Goal: Participate in discussion: Engage in conversation with other users on a specific topic

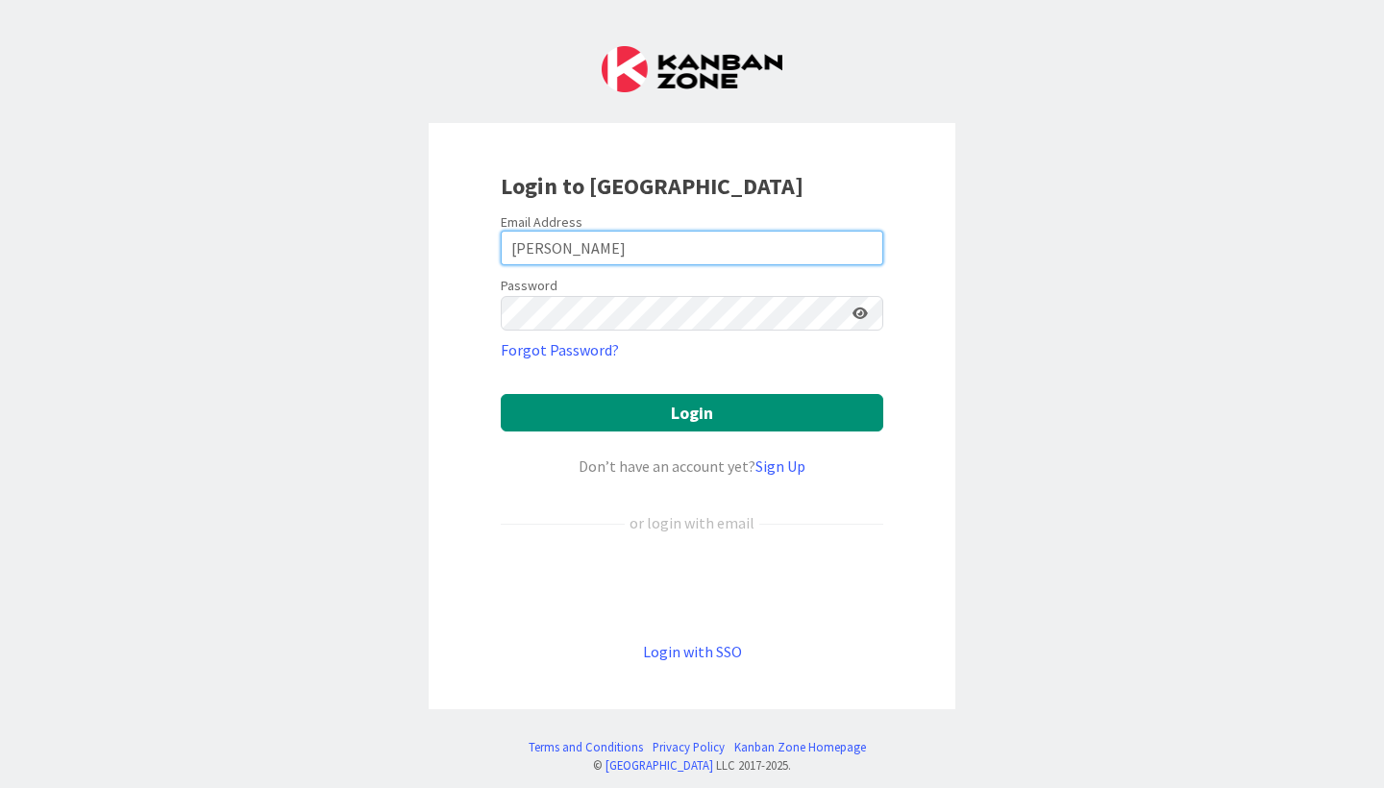
click at [598, 253] on input "[PERSON_NAME]" at bounding box center [692, 248] width 383 height 35
type input "[EMAIL_ADDRESS][PERSON_NAME][DOMAIN_NAME]"
click at [692, 412] on button "Login" at bounding box center [692, 412] width 383 height 37
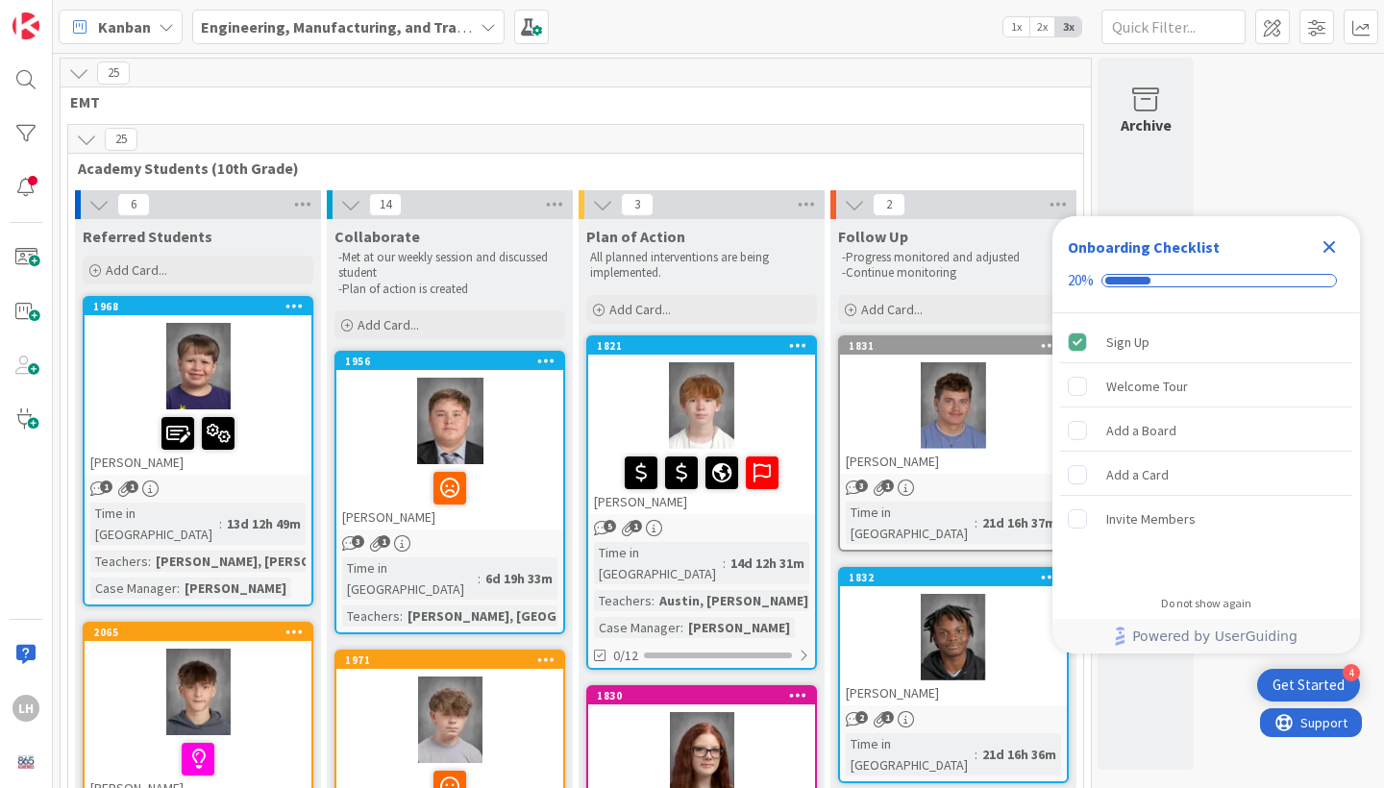
click at [1332, 246] on icon "Close Checklist" at bounding box center [1330, 247] width 12 height 12
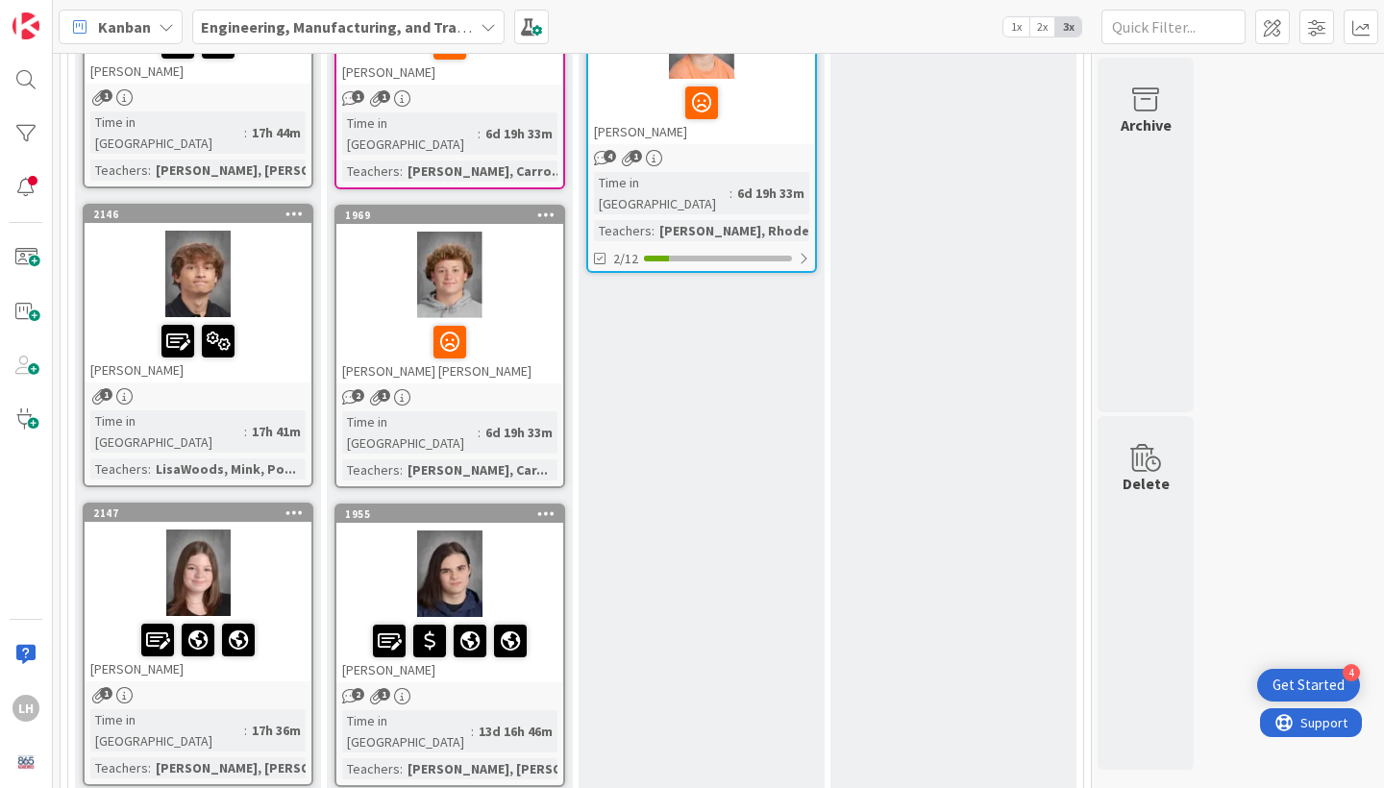
scroll to position [1054, 0]
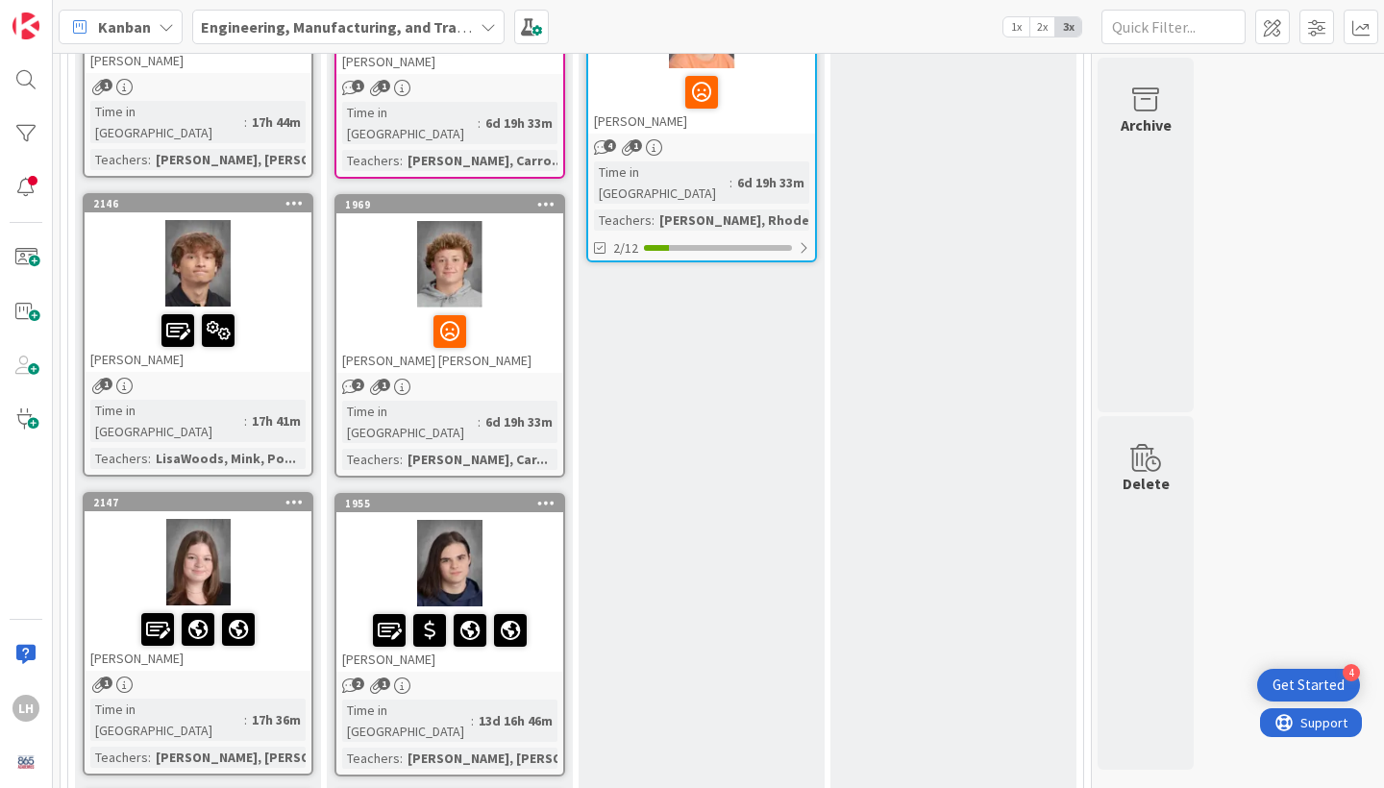
click at [500, 311] on div at bounding box center [449, 331] width 215 height 40
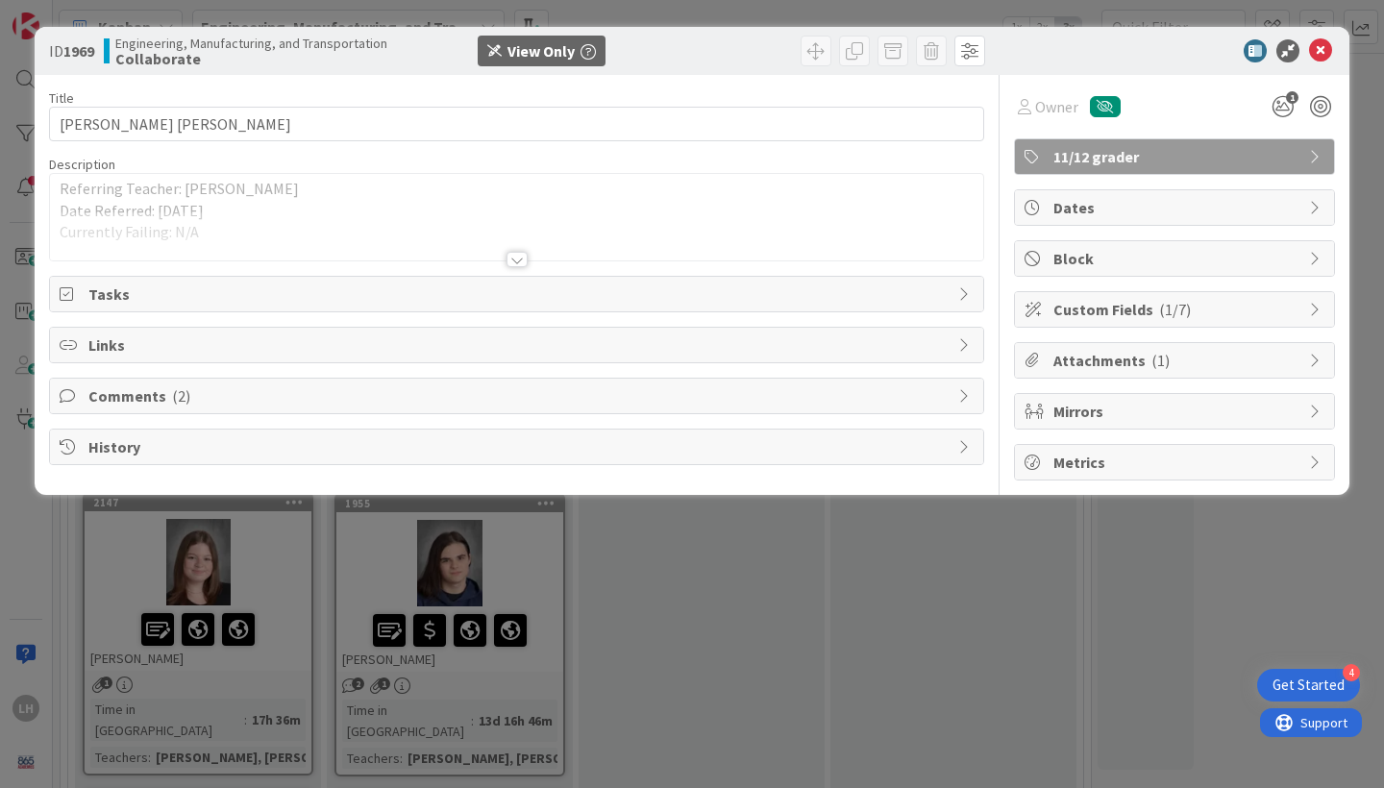
click at [269, 410] on div "Comments ( 2 )" at bounding box center [516, 396] width 933 height 35
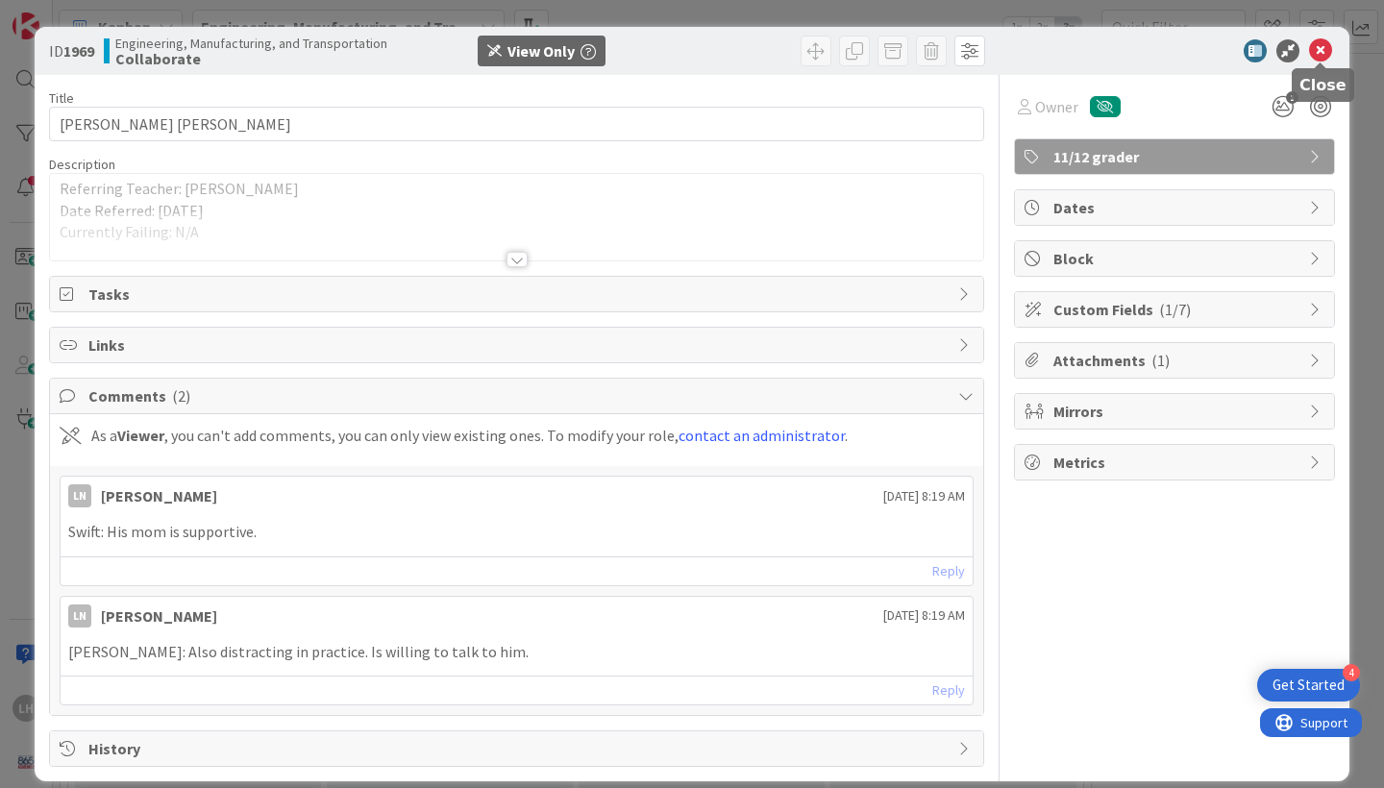
click at [1327, 45] on icon at bounding box center [1320, 50] width 23 height 23
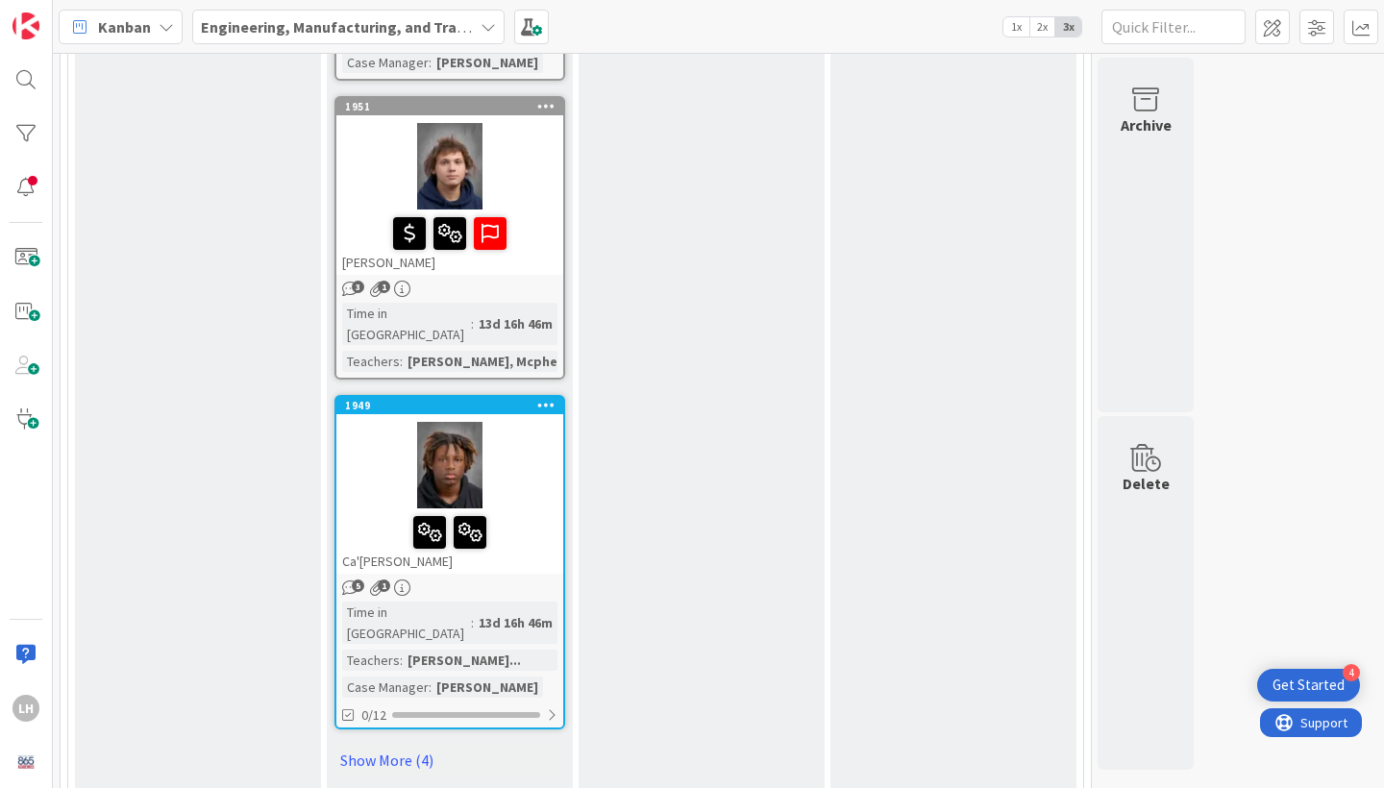
scroll to position [2691, 0]
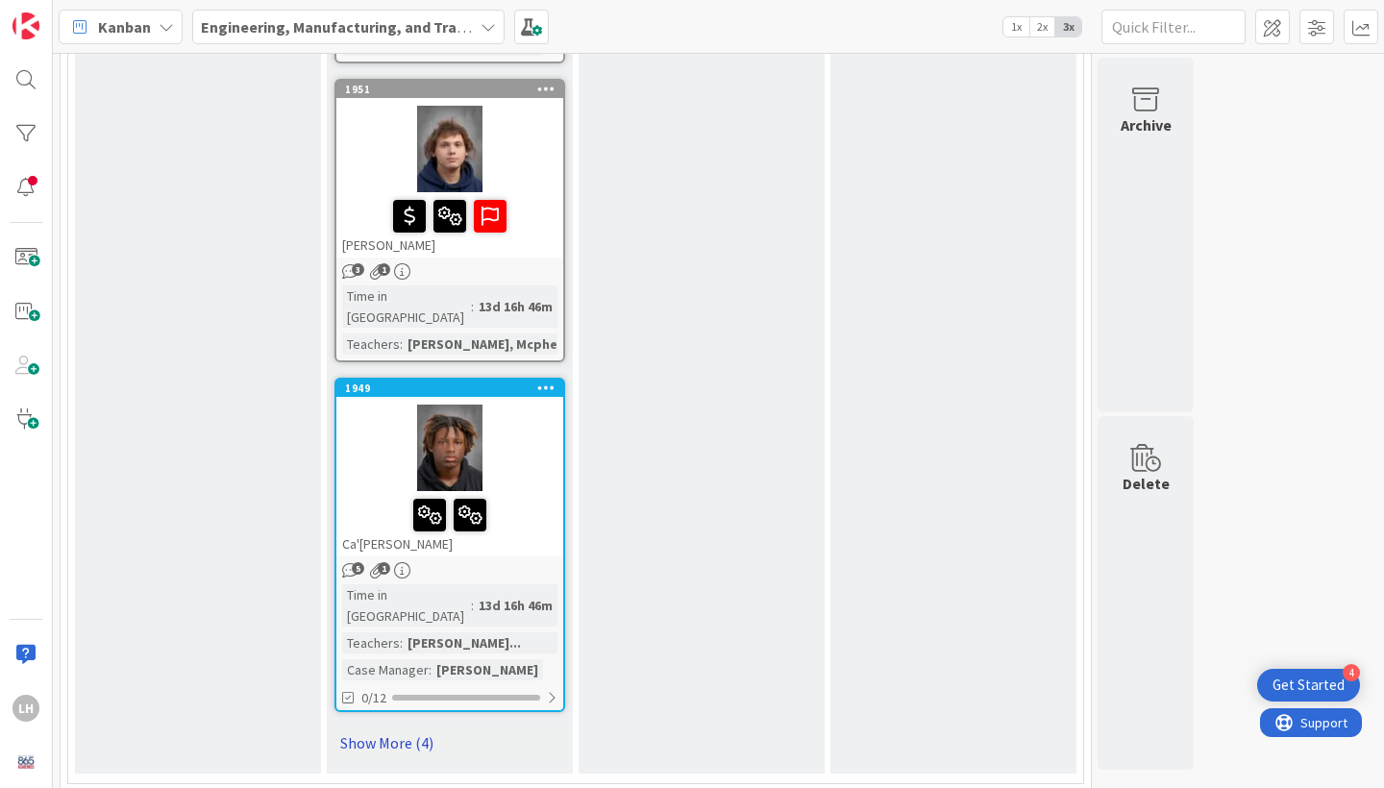
click at [386, 728] on link "Show More (4)" at bounding box center [450, 743] width 231 height 31
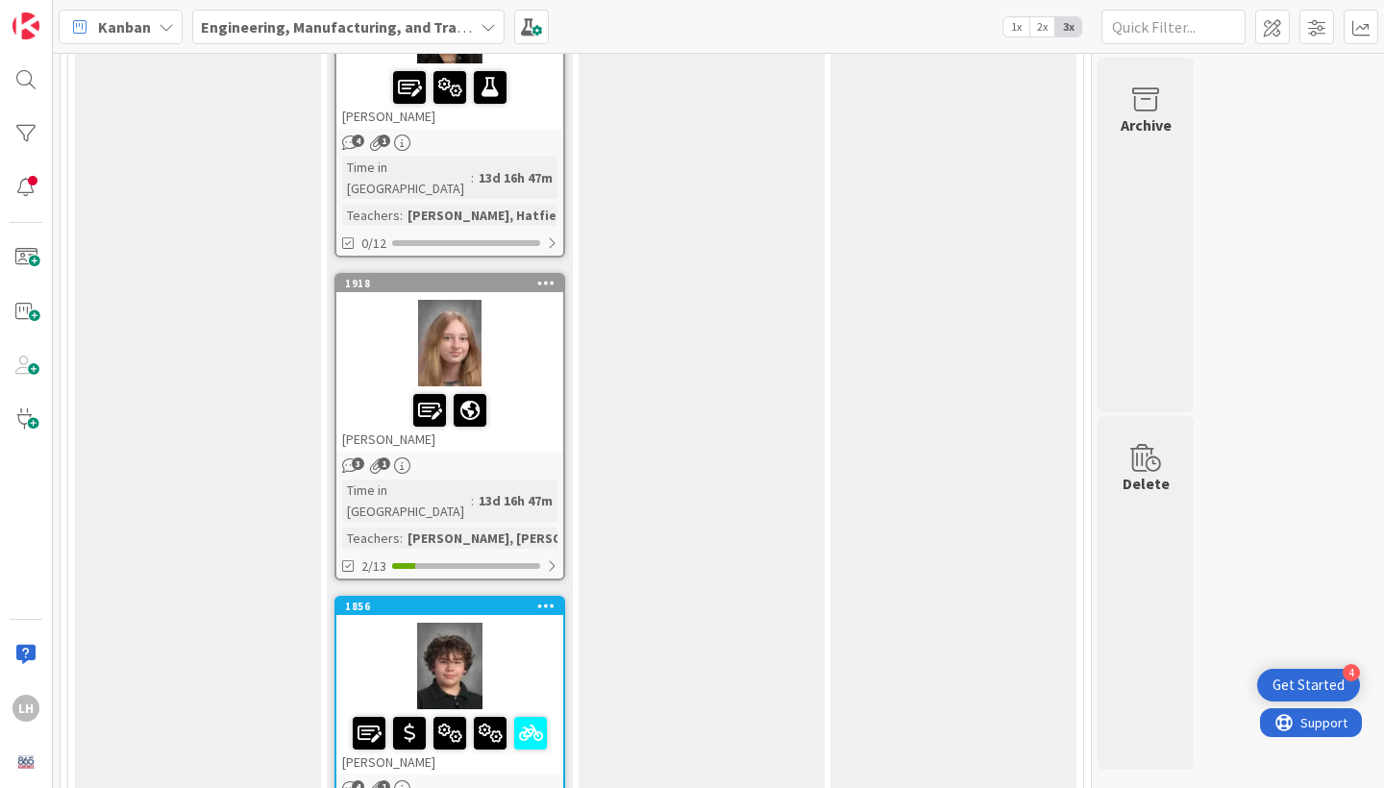
scroll to position [3793, 0]
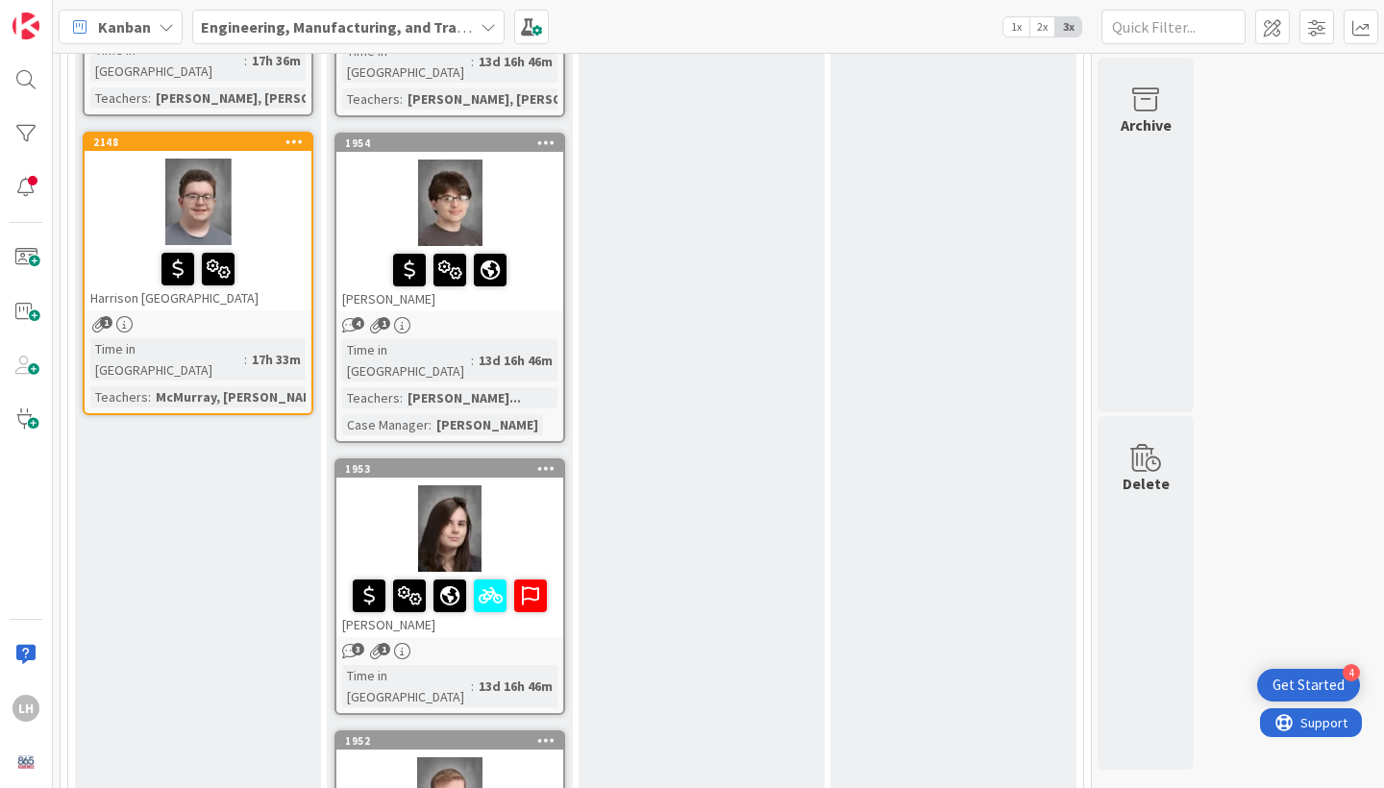
scroll to position [1716, 0]
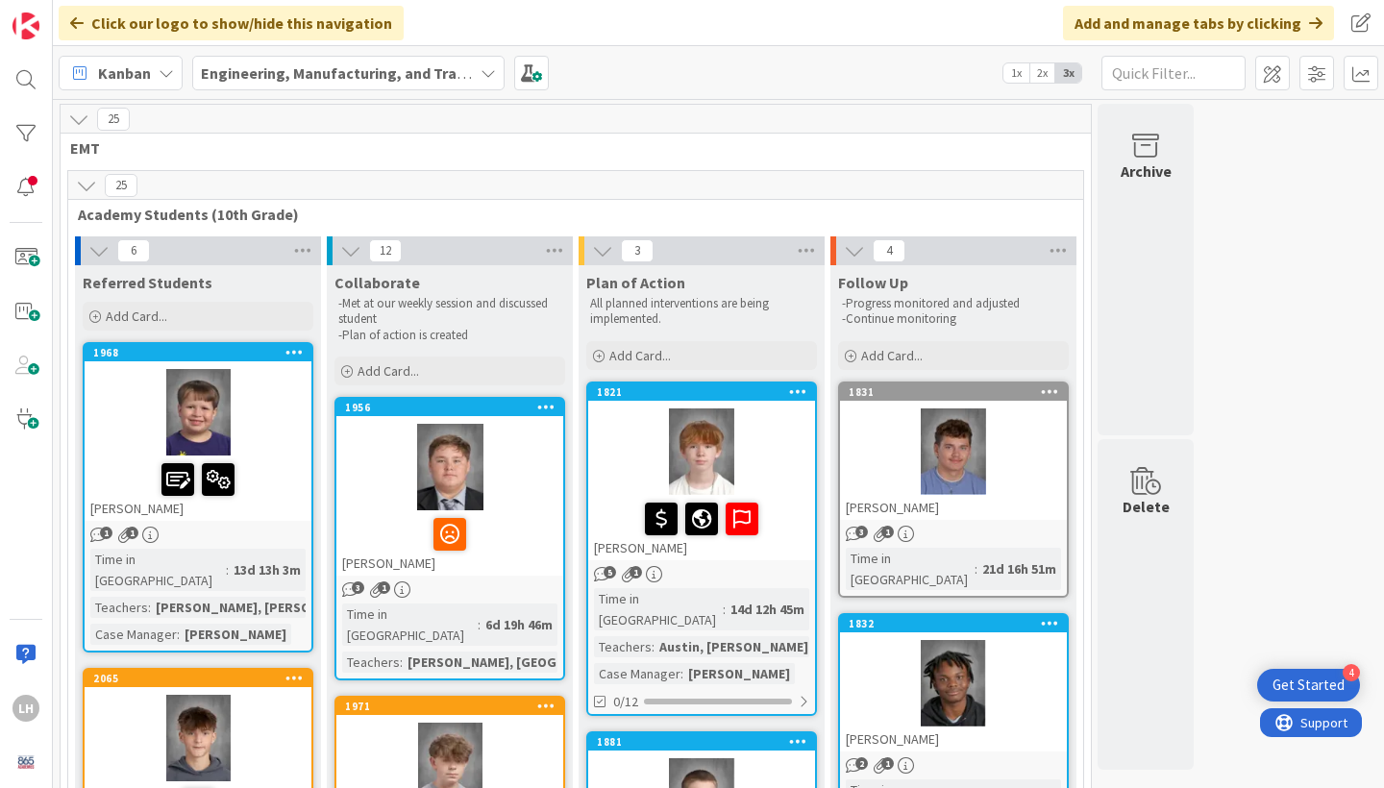
click at [897, 138] on span "EMT" at bounding box center [568, 147] width 997 height 19
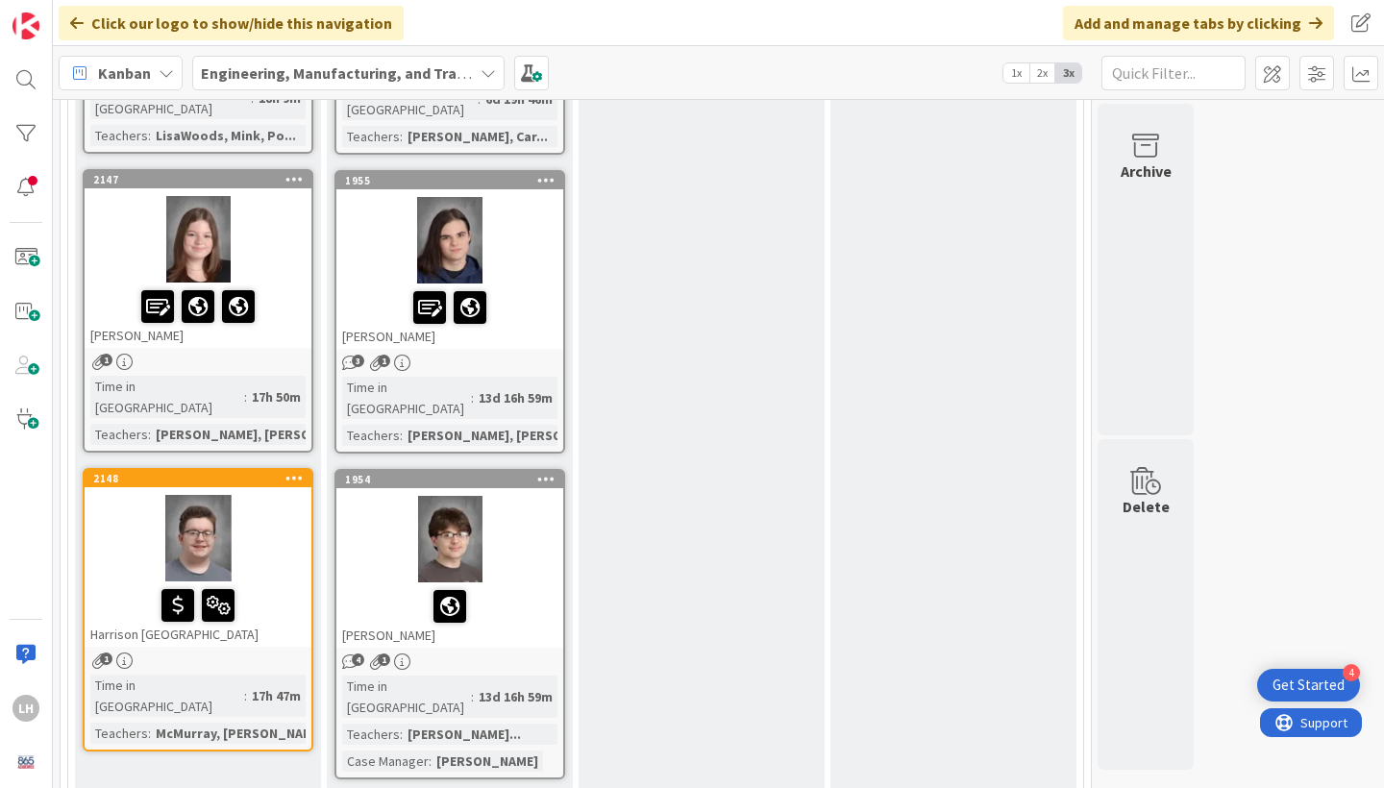
scroll to position [1408, 0]
